Goal: Find specific page/section: Find specific page/section

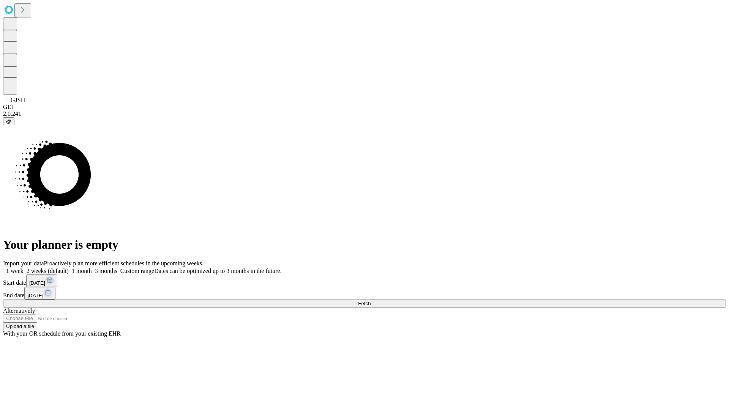
click at [371, 301] on span "Fetch" at bounding box center [364, 304] width 13 height 6
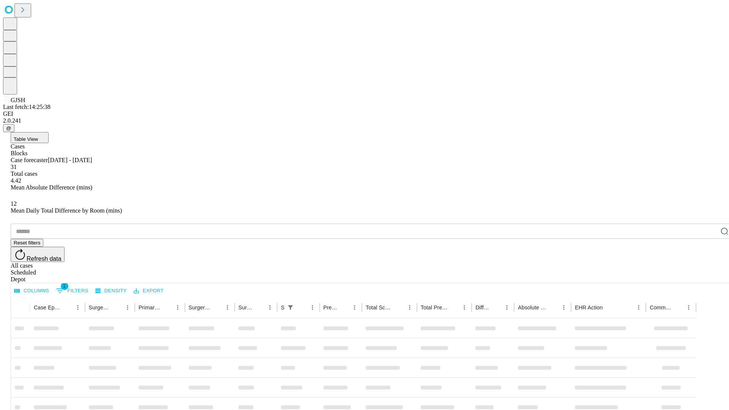
click at [710, 276] on div "Depot" at bounding box center [372, 279] width 723 height 7
